Goal: Task Accomplishment & Management: Manage account settings

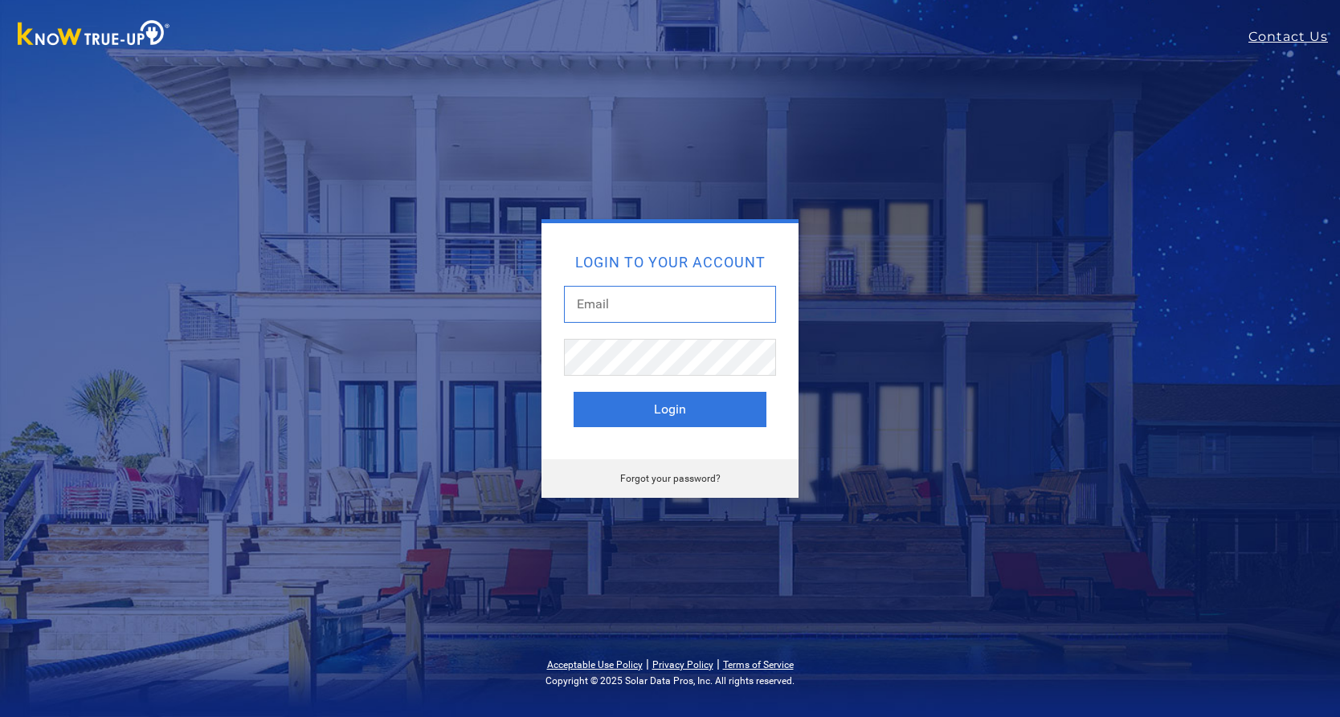
type input "[EMAIL_ADDRESS][DOMAIN_NAME]"
click at [669, 404] on button "Login" at bounding box center [670, 409] width 193 height 35
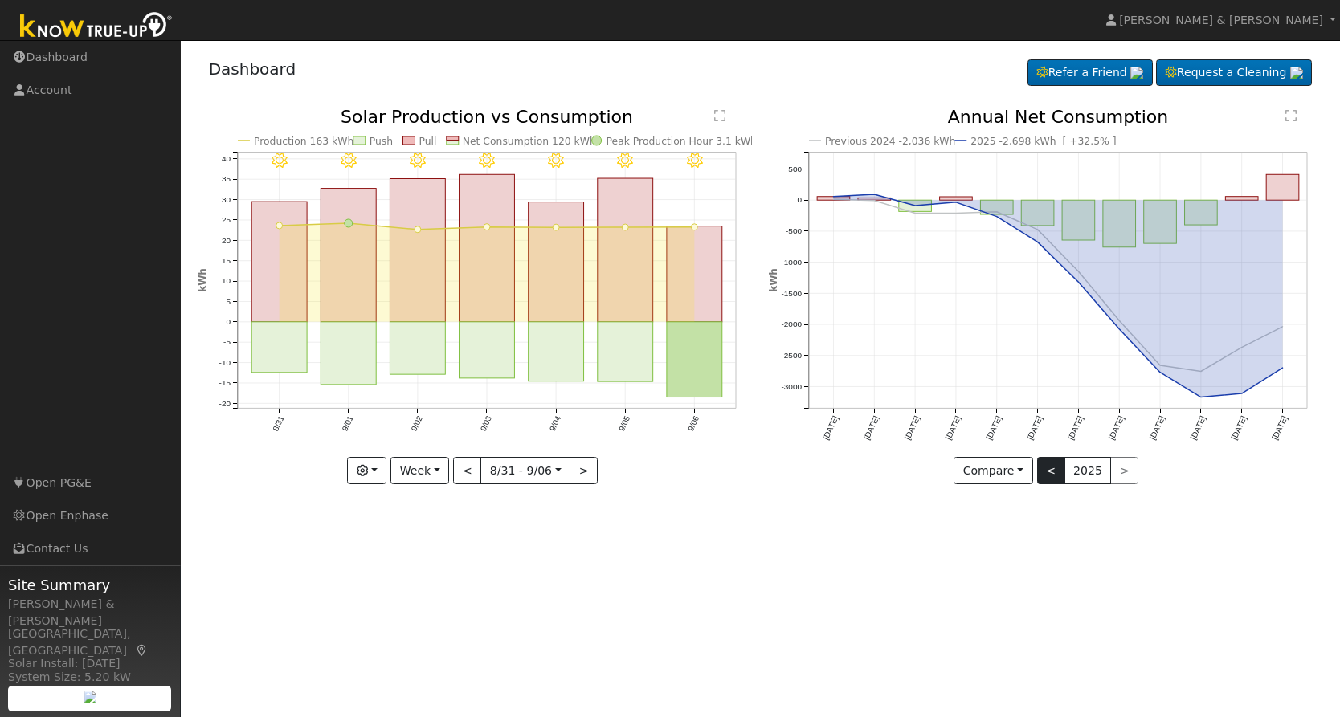
click at [1052, 474] on button "<" at bounding box center [1051, 470] width 28 height 27
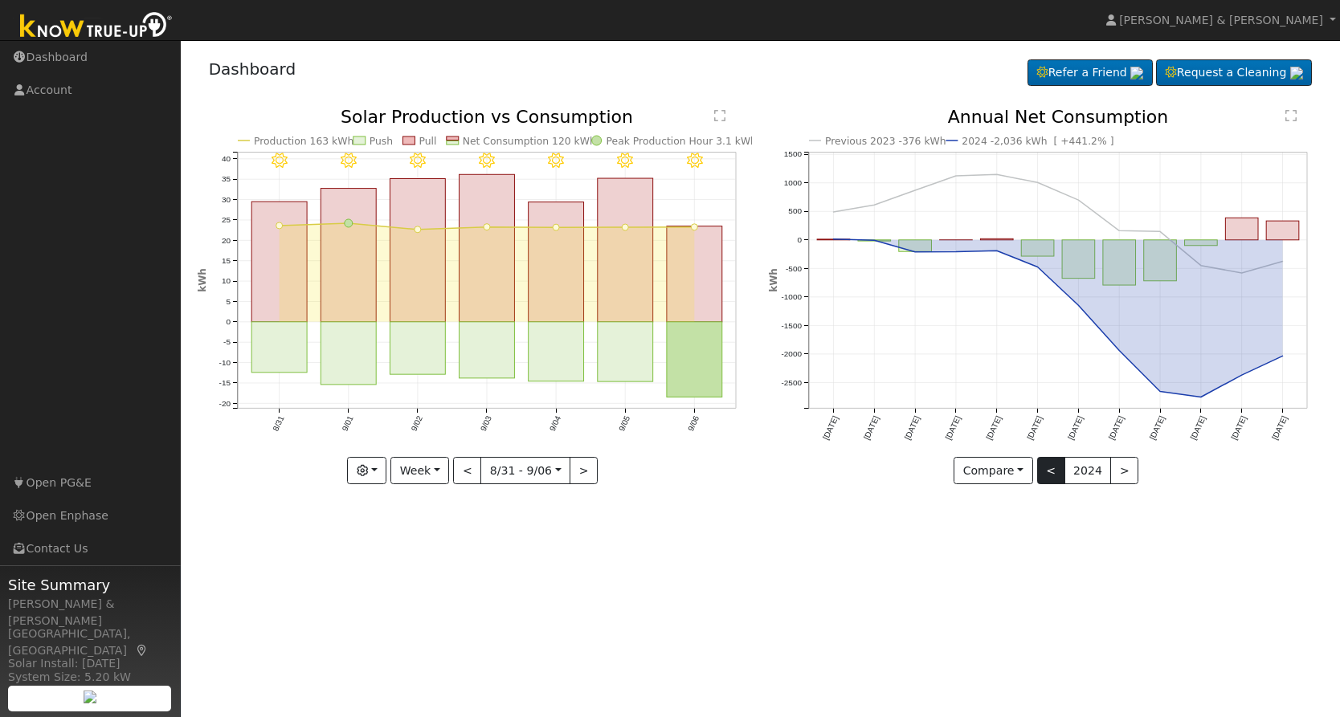
click at [1048, 474] on button "<" at bounding box center [1051, 470] width 28 height 27
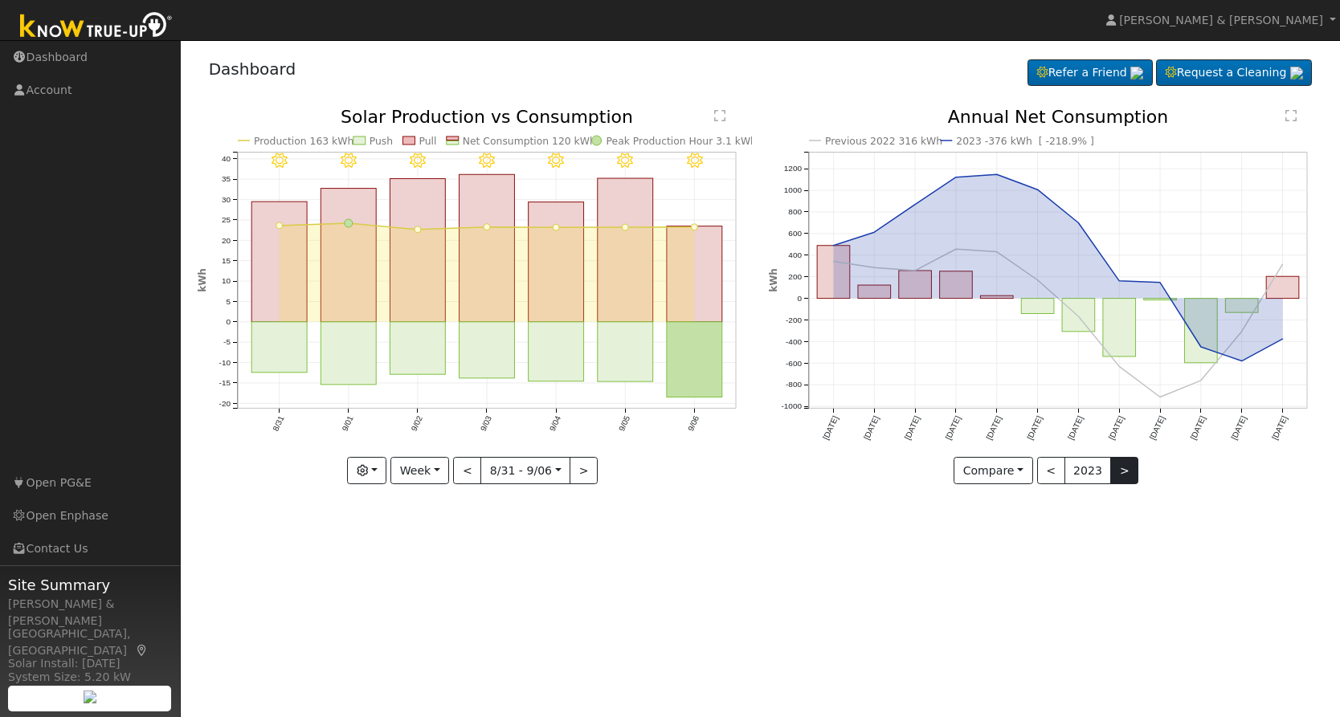
click at [1127, 469] on button ">" at bounding box center [1124, 470] width 28 height 27
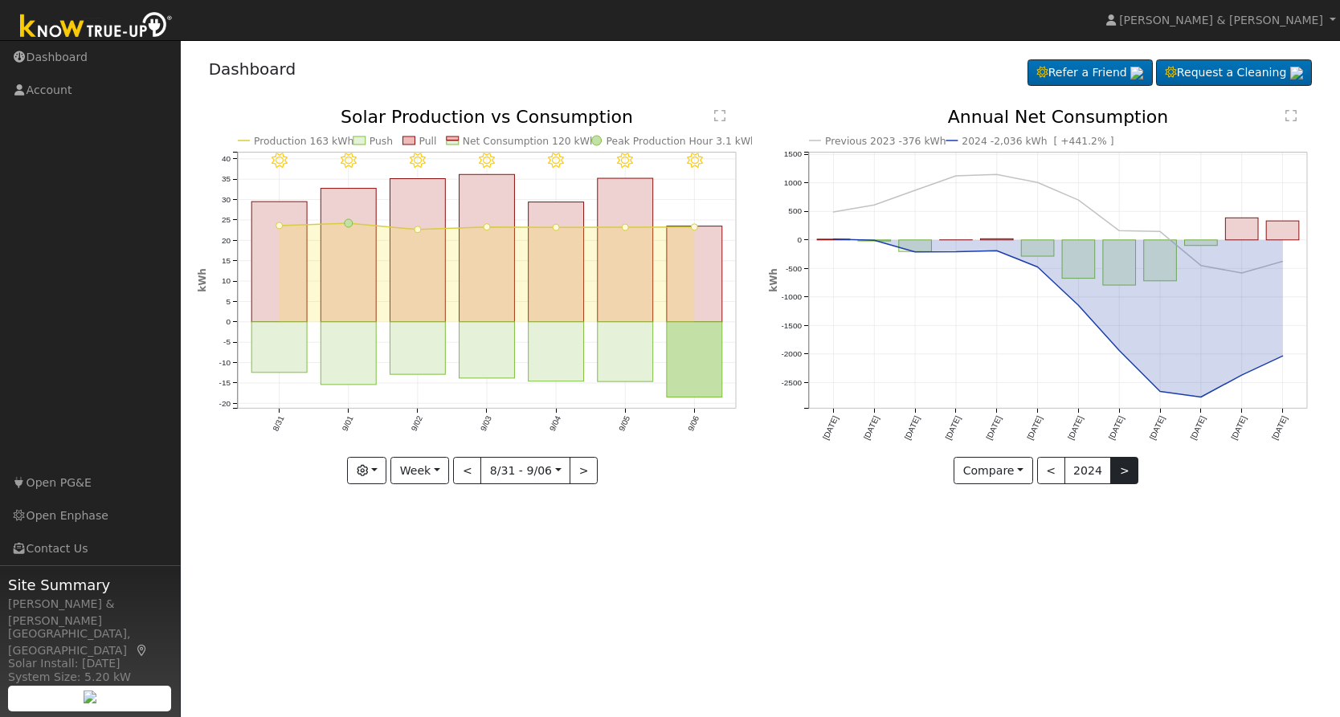
click at [1127, 469] on button ">" at bounding box center [1124, 470] width 28 height 27
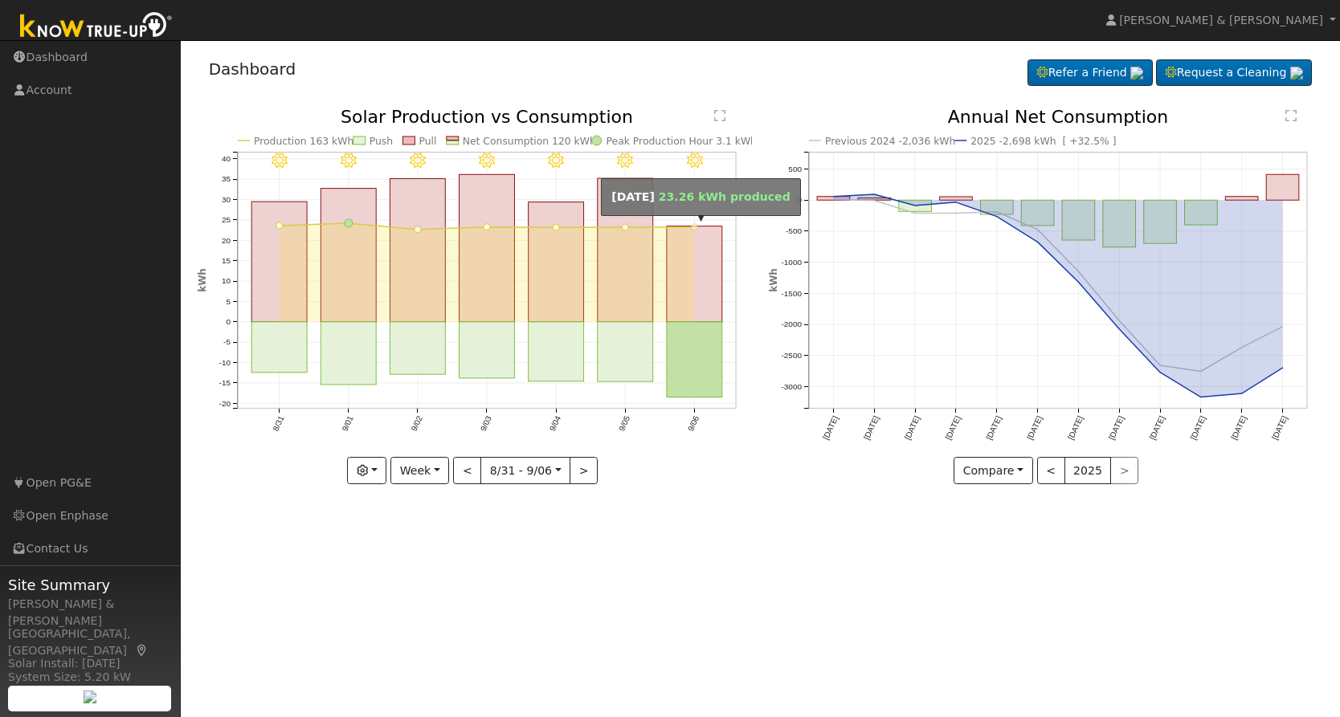
click at [695, 227] on circle "onclick=""" at bounding box center [694, 227] width 6 height 6
type input "2025-09-06"
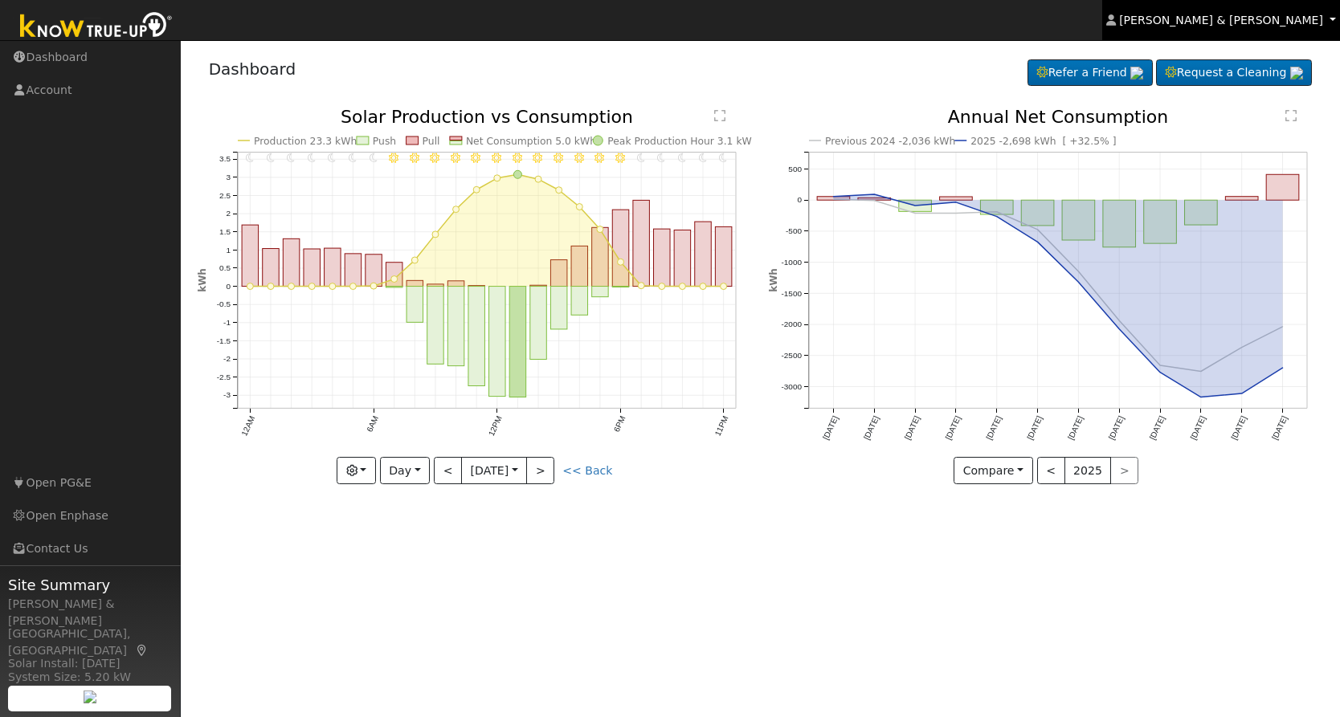
click at [1236, 22] on span "Kristin & Dustin Scharnick" at bounding box center [1221, 20] width 204 height 13
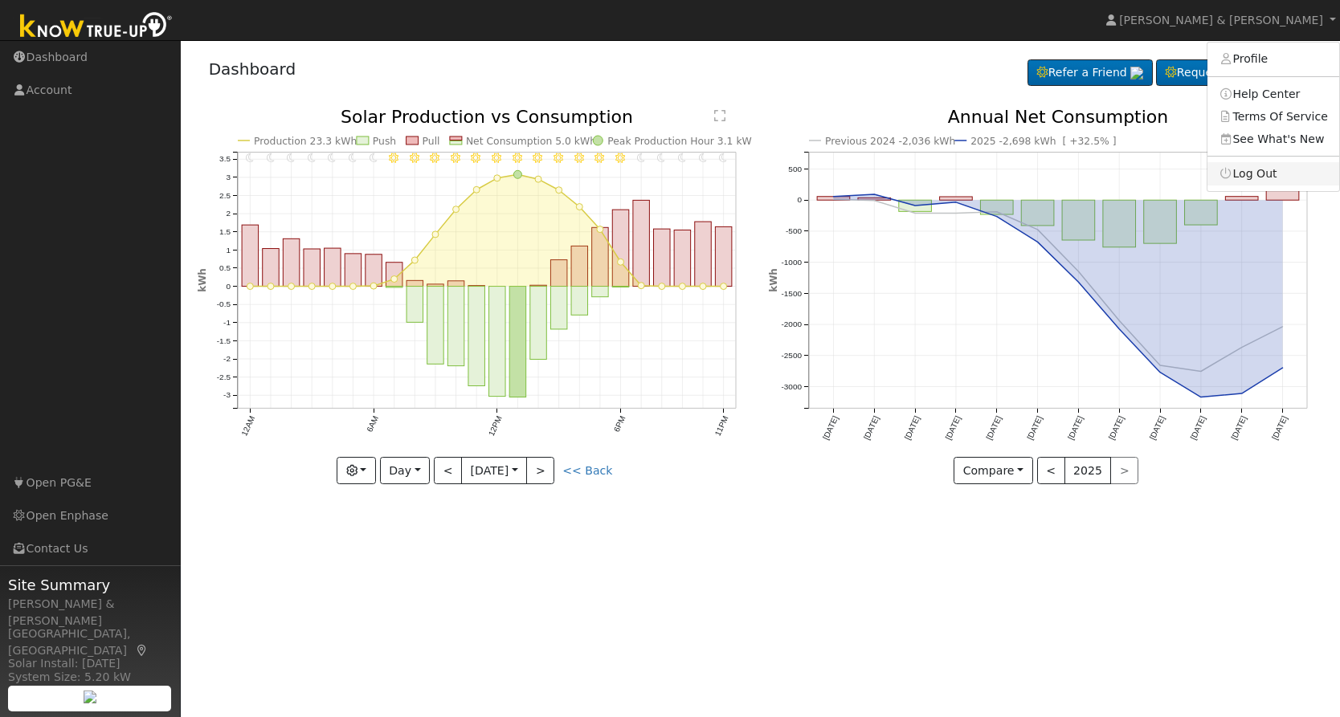
click at [1244, 162] on link "Log Out" at bounding box center [1273, 173] width 132 height 22
